Goal: Find contact information

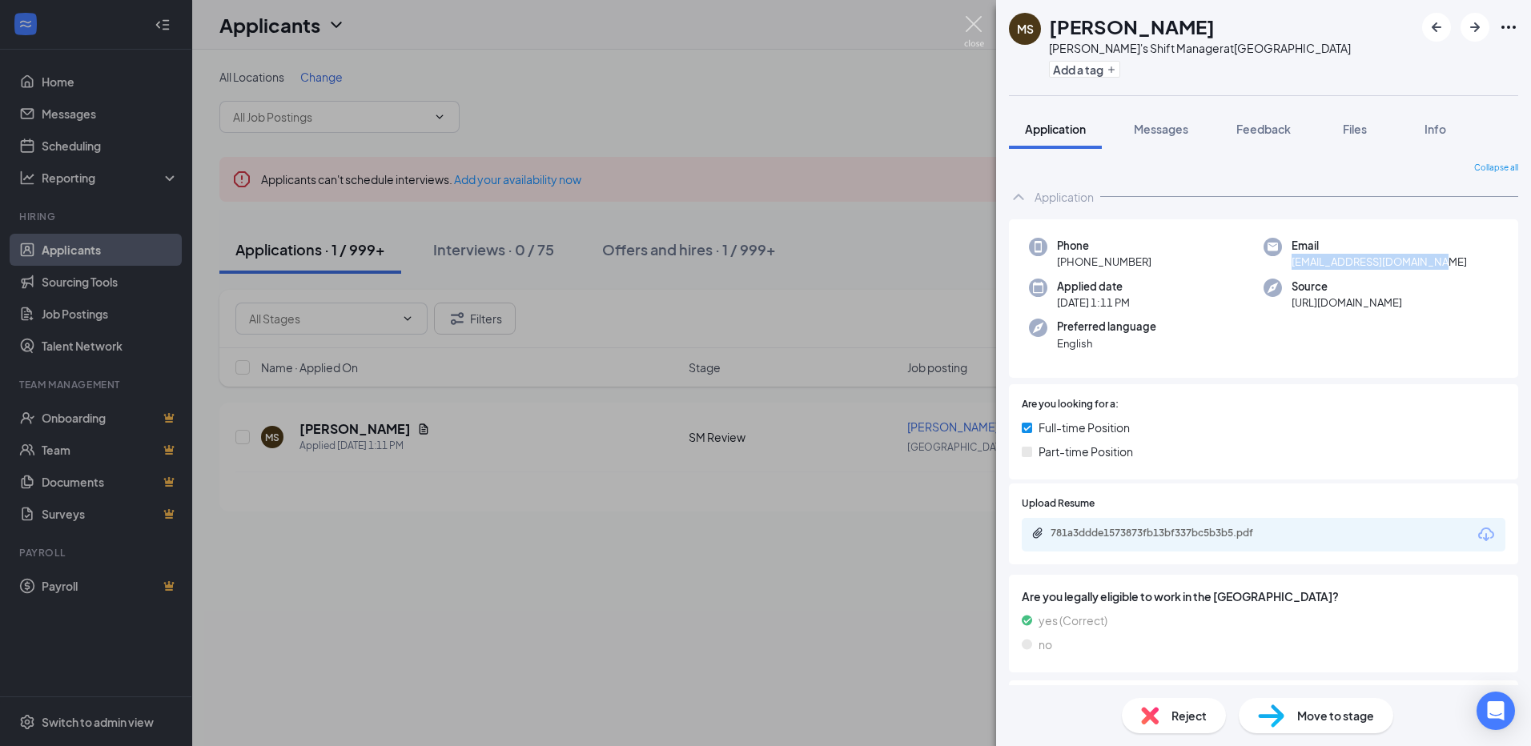
click at [977, 23] on img at bounding box center [974, 31] width 20 height 31
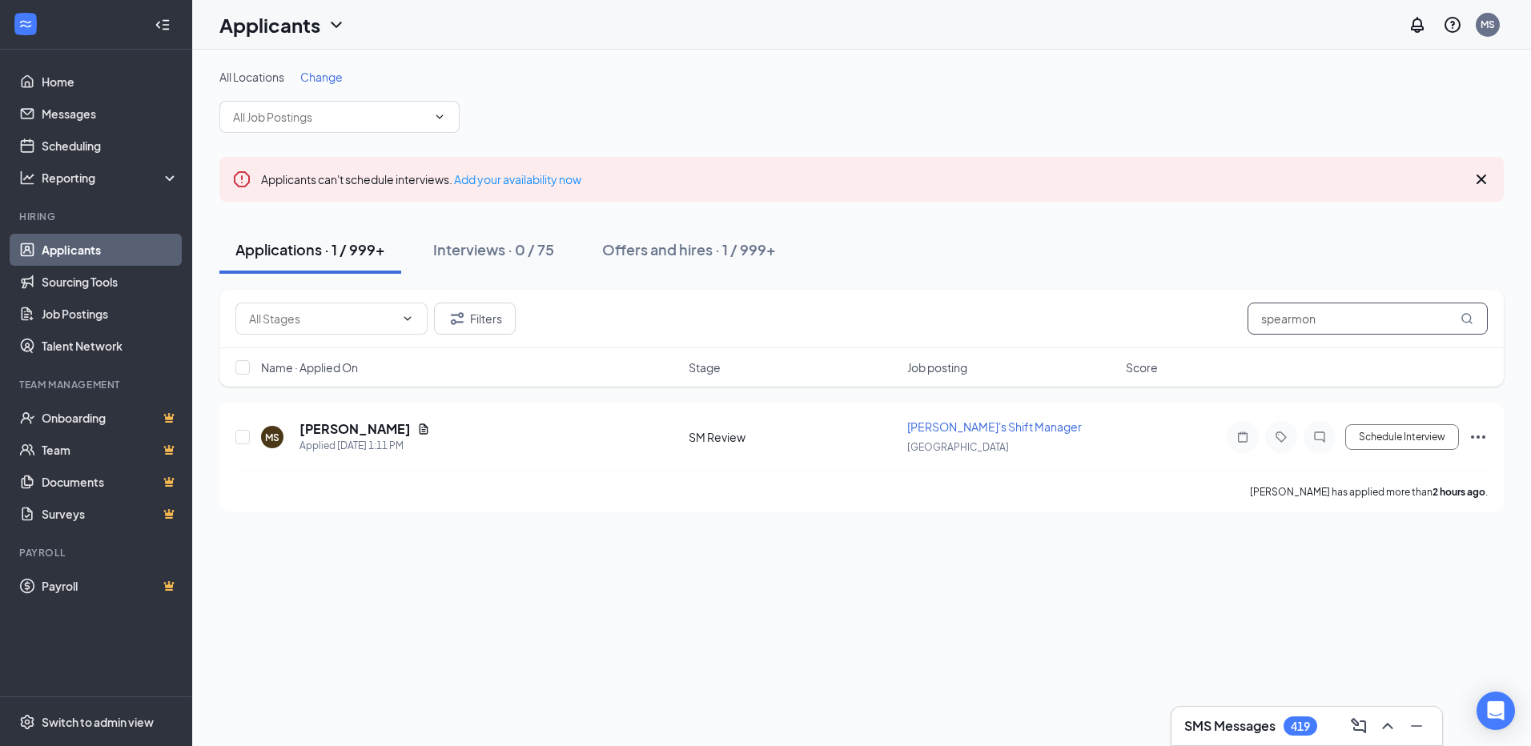
drag, startPoint x: 1319, startPoint y: 322, endPoint x: 1195, endPoint y: 317, distance: 124.2
click at [1195, 317] on div "Filters spearmon" at bounding box center [861, 319] width 1252 height 32
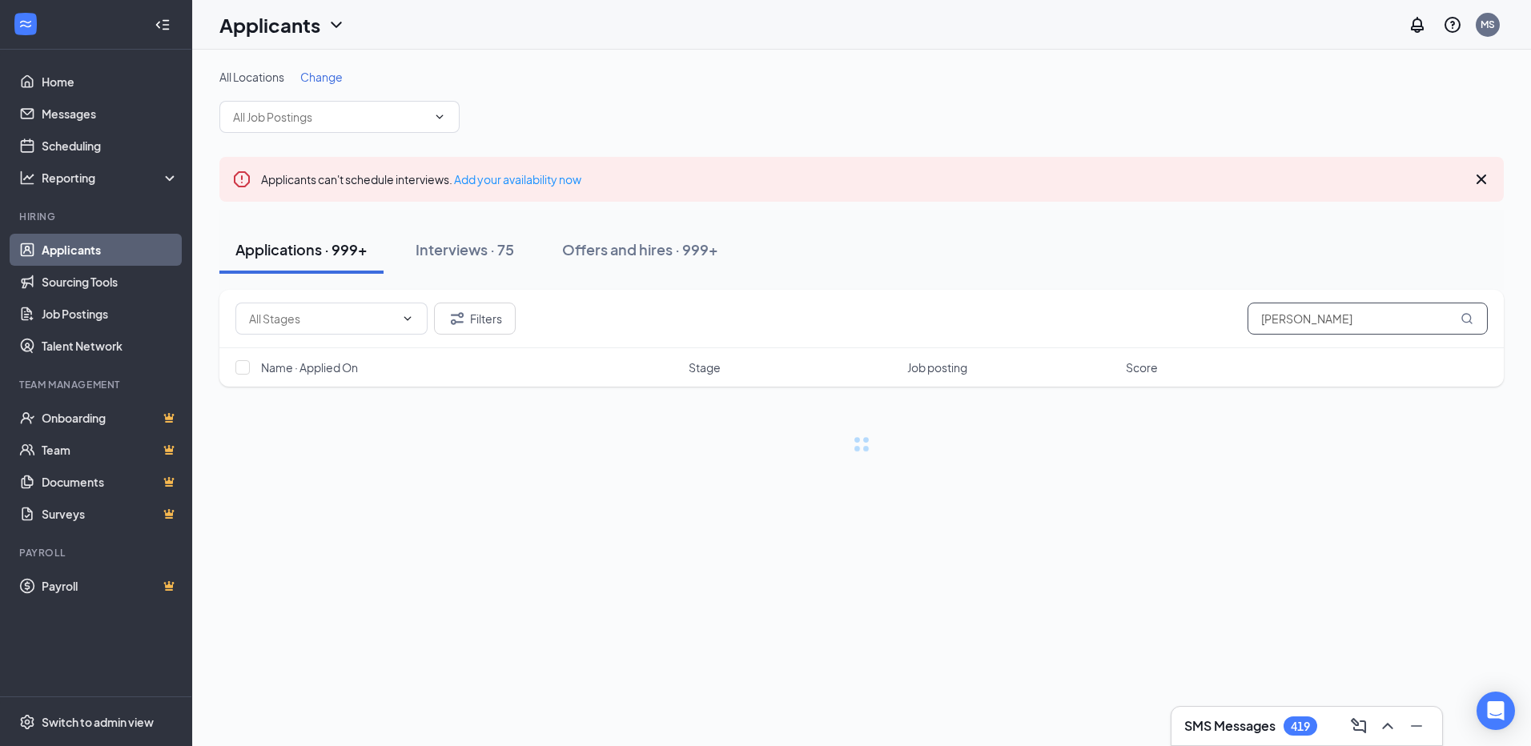
type input "[PERSON_NAME]"
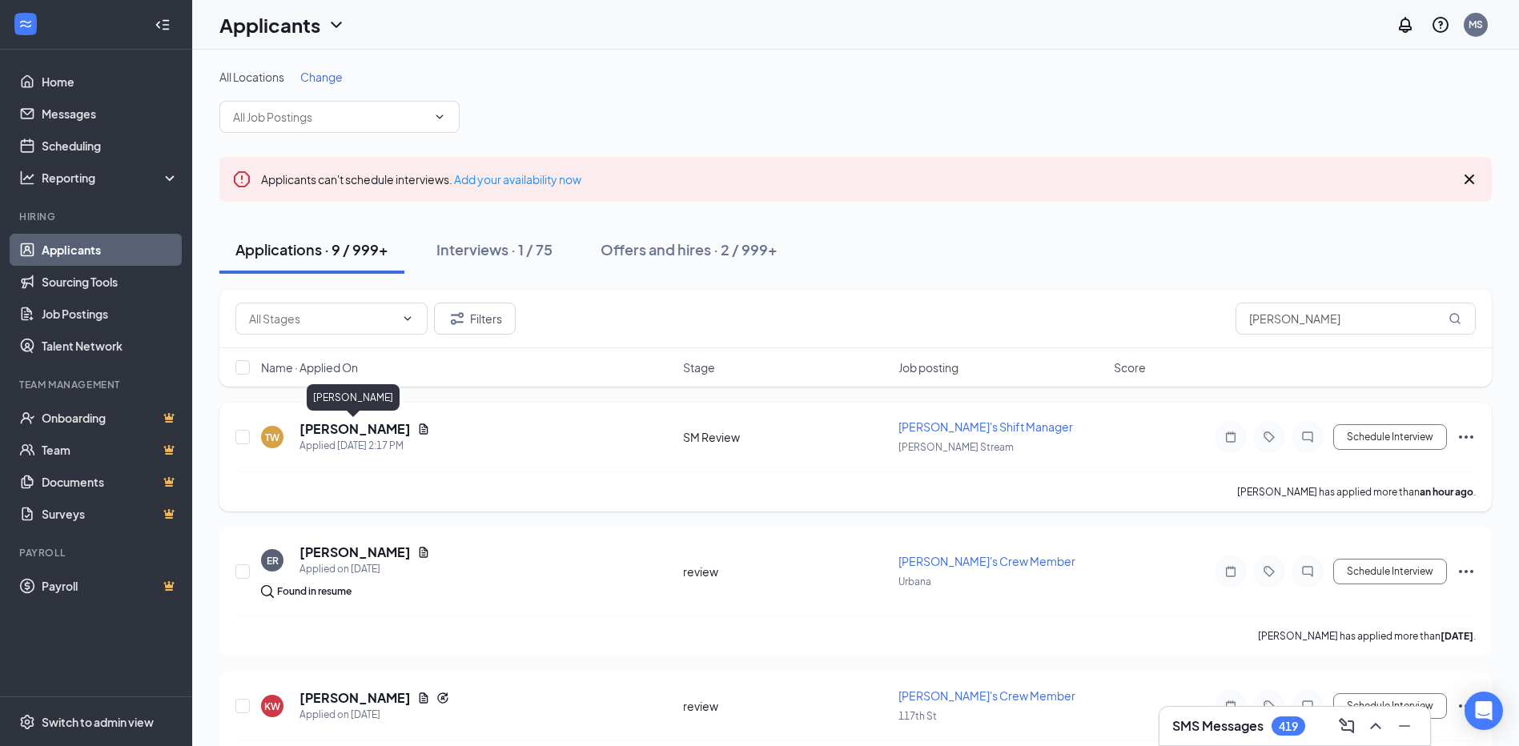
click at [360, 431] on h5 "[PERSON_NAME]" at bounding box center [354, 429] width 111 height 18
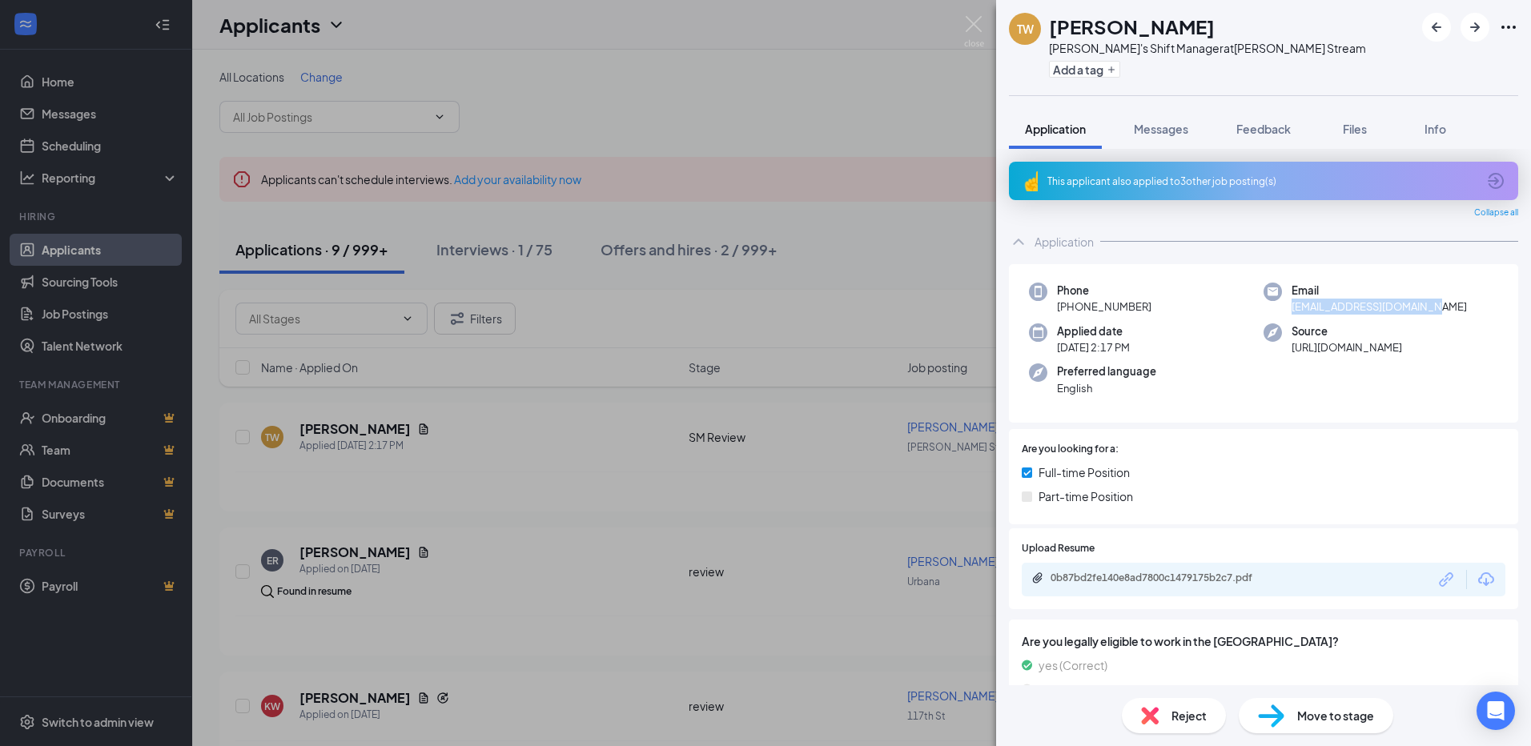
drag, startPoint x: 1441, startPoint y: 307, endPoint x: 1287, endPoint y: 313, distance: 154.6
click at [1287, 313] on div "Email [EMAIL_ADDRESS][DOMAIN_NAME]" at bounding box center [1380, 299] width 235 height 33
copy span "[EMAIL_ADDRESS][DOMAIN_NAME]"
